Goal: Information Seeking & Learning: Learn about a topic

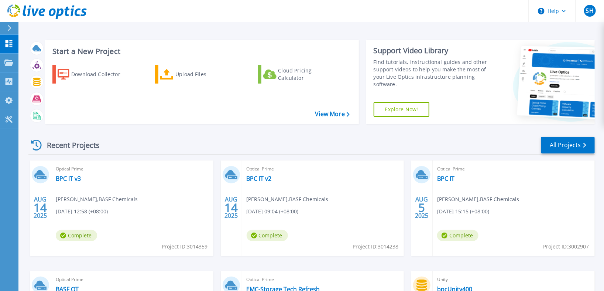
click at [76, 193] on div "Optical Prime BPC IT v3 [PERSON_NAME] , BASF Chemicals [DATE] 12:58 (+08:00) Co…" at bounding box center [132, 208] width 162 height 96
click at [62, 178] on link "BPC IT v3" at bounding box center [68, 178] width 25 height 7
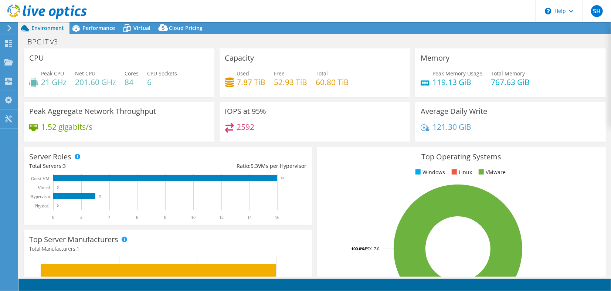
select select "USD"
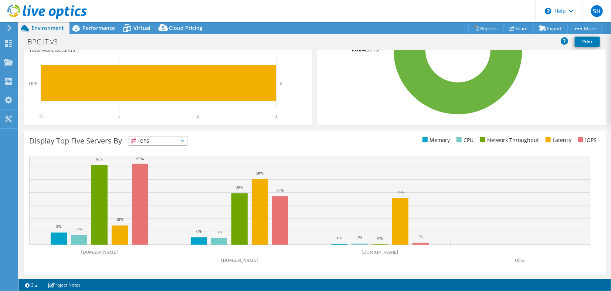
scroll to position [202, 0]
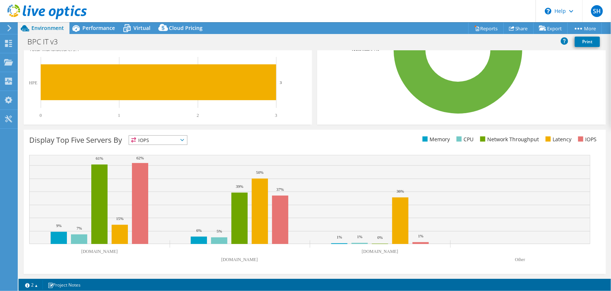
click at [186, 142] on span "IOPS" at bounding box center [158, 140] width 58 height 9
click at [229, 140] on div "Display Top Five Servers By IOPS IOPS" at bounding box center [171, 141] width 285 height 12
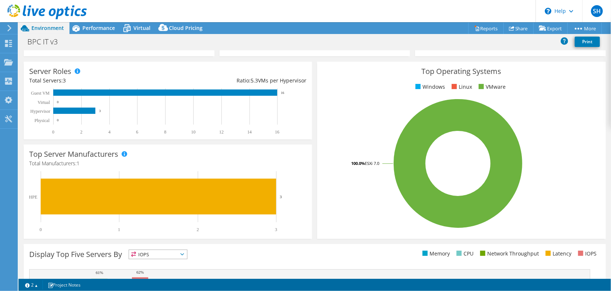
scroll to position [38, 0]
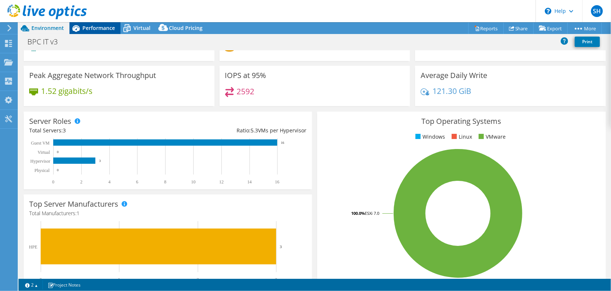
click at [109, 31] on span "Performance" at bounding box center [98, 27] width 33 height 7
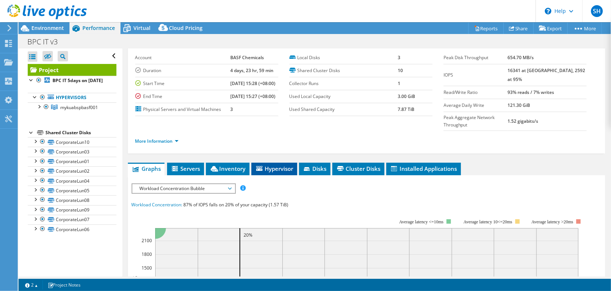
scroll to position [82, 0]
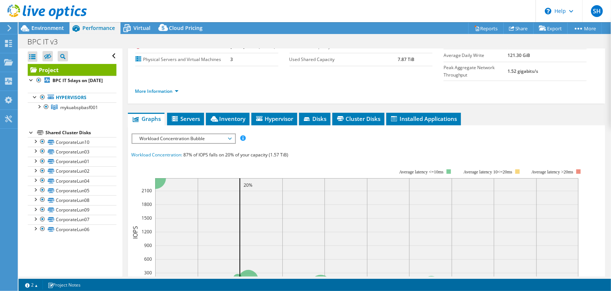
click at [230, 143] on span "Workload Concentration Bubble" at bounding box center [183, 138] width 95 height 9
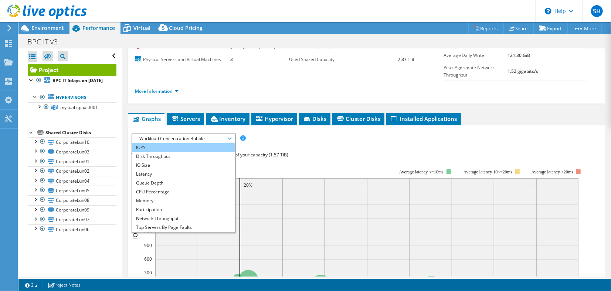
click at [178, 152] on li "IOPS" at bounding box center [183, 147] width 102 height 9
